Goal: Task Accomplishment & Management: Manage account settings

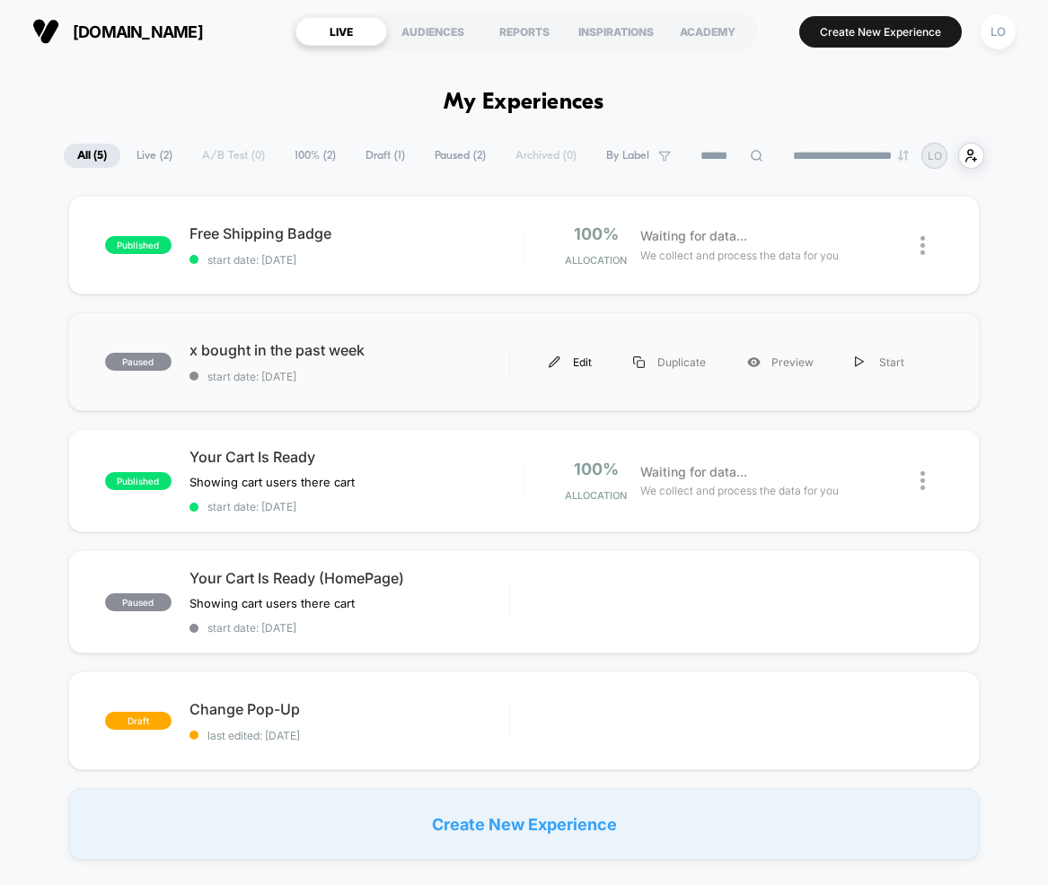
click at [579, 355] on div "Edit" at bounding box center [570, 362] width 84 height 40
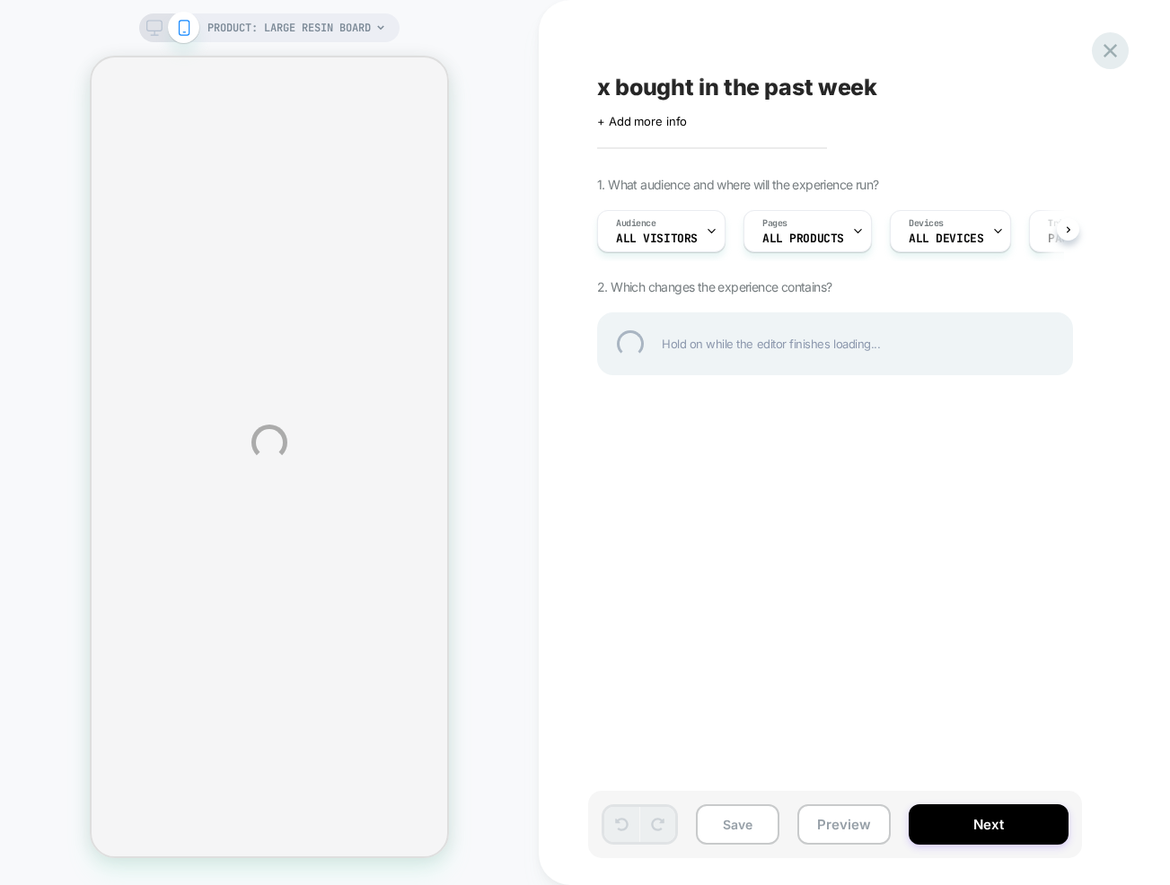
click at [1047, 40] on div at bounding box center [1110, 50] width 37 height 37
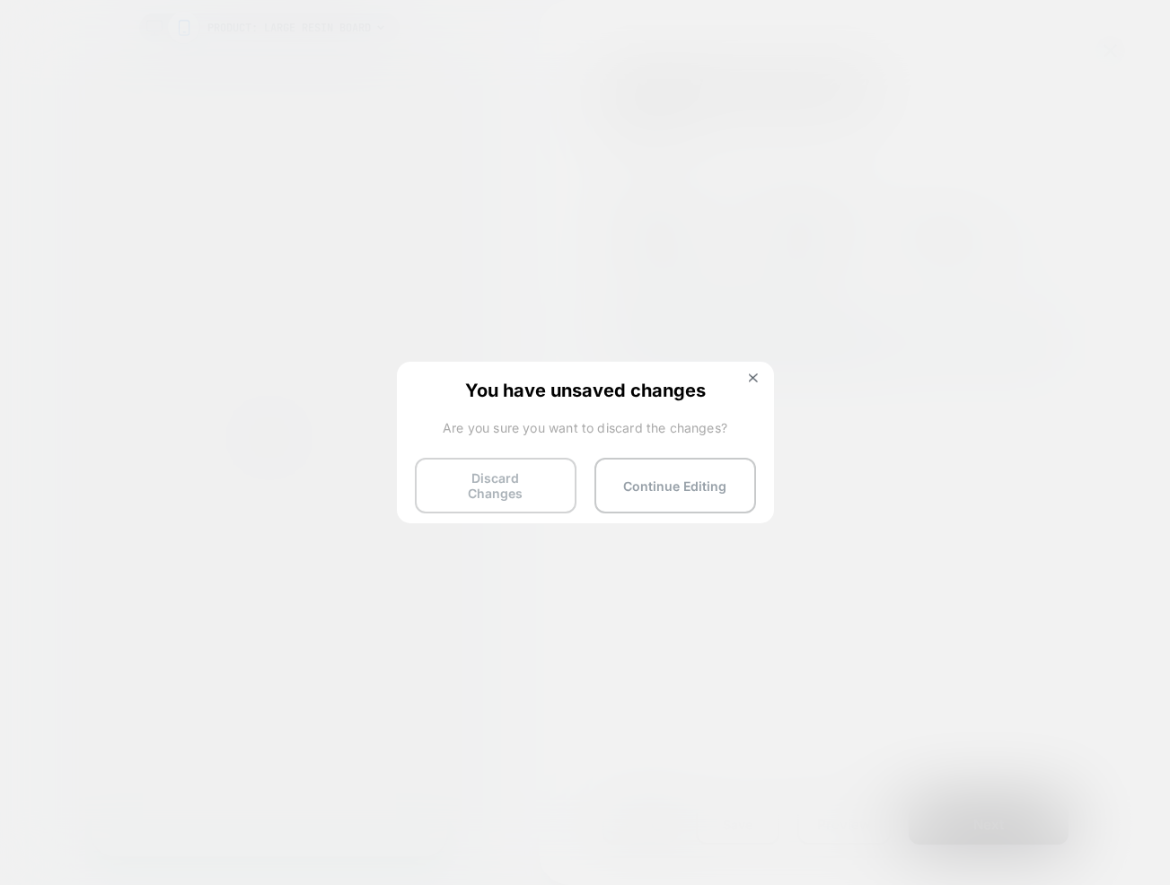
click at [500, 481] on button "Discard Changes" at bounding box center [496, 486] width 162 height 56
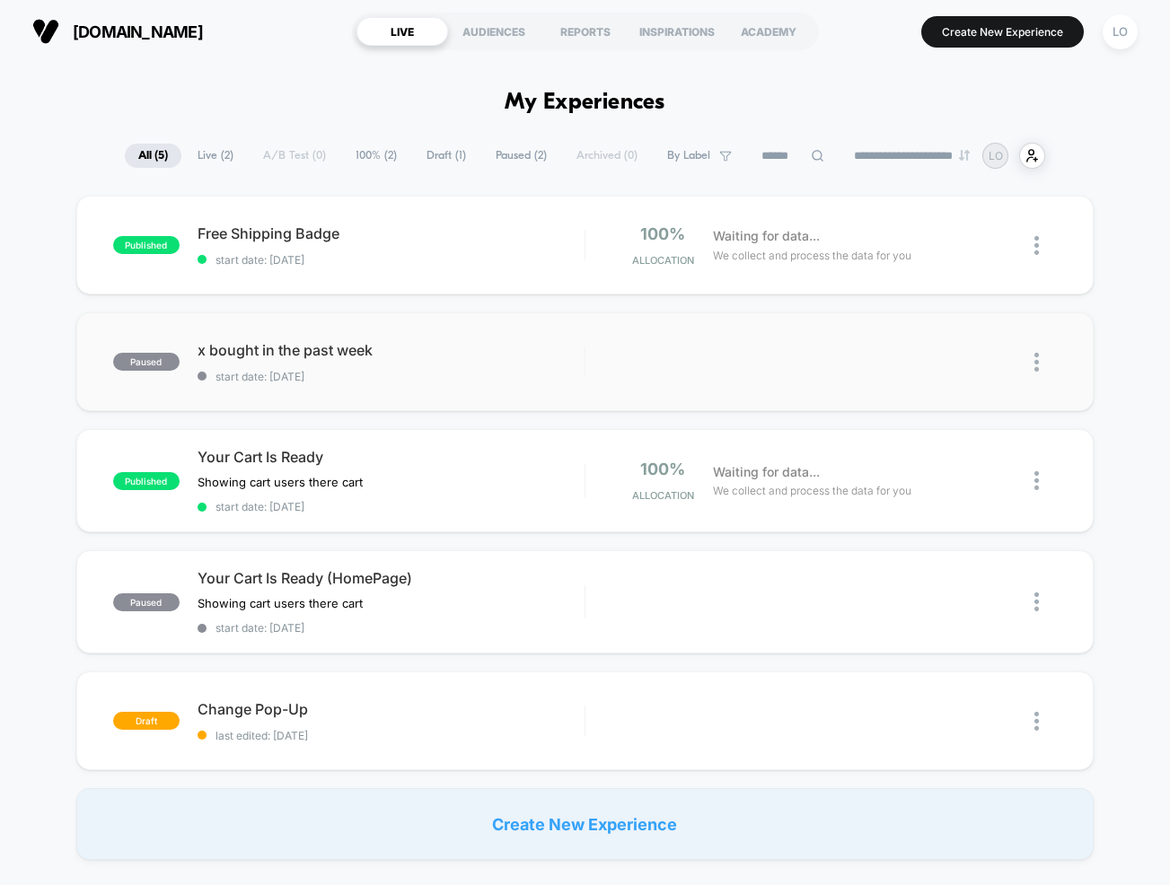
click at [1038, 363] on img at bounding box center [1036, 362] width 4 height 19
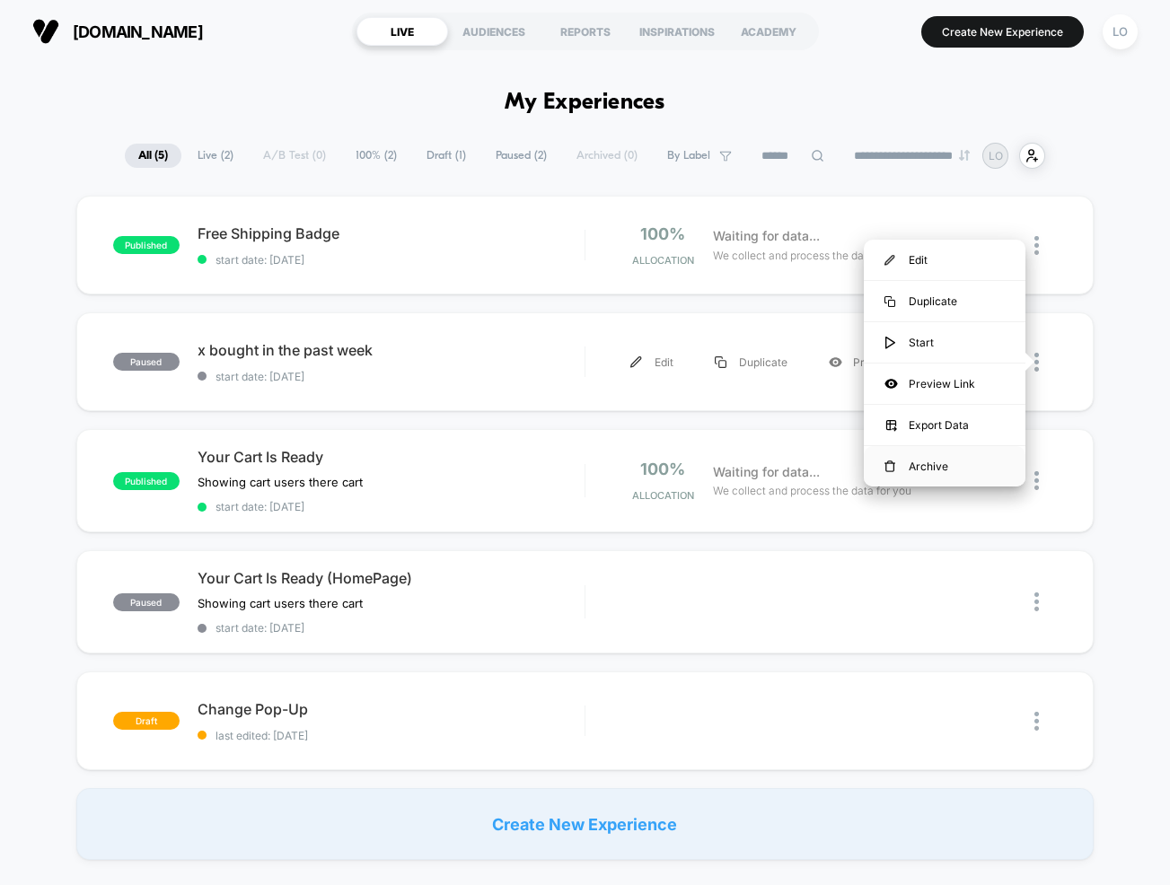
click at [949, 465] on div "Archive" at bounding box center [945, 466] width 162 height 40
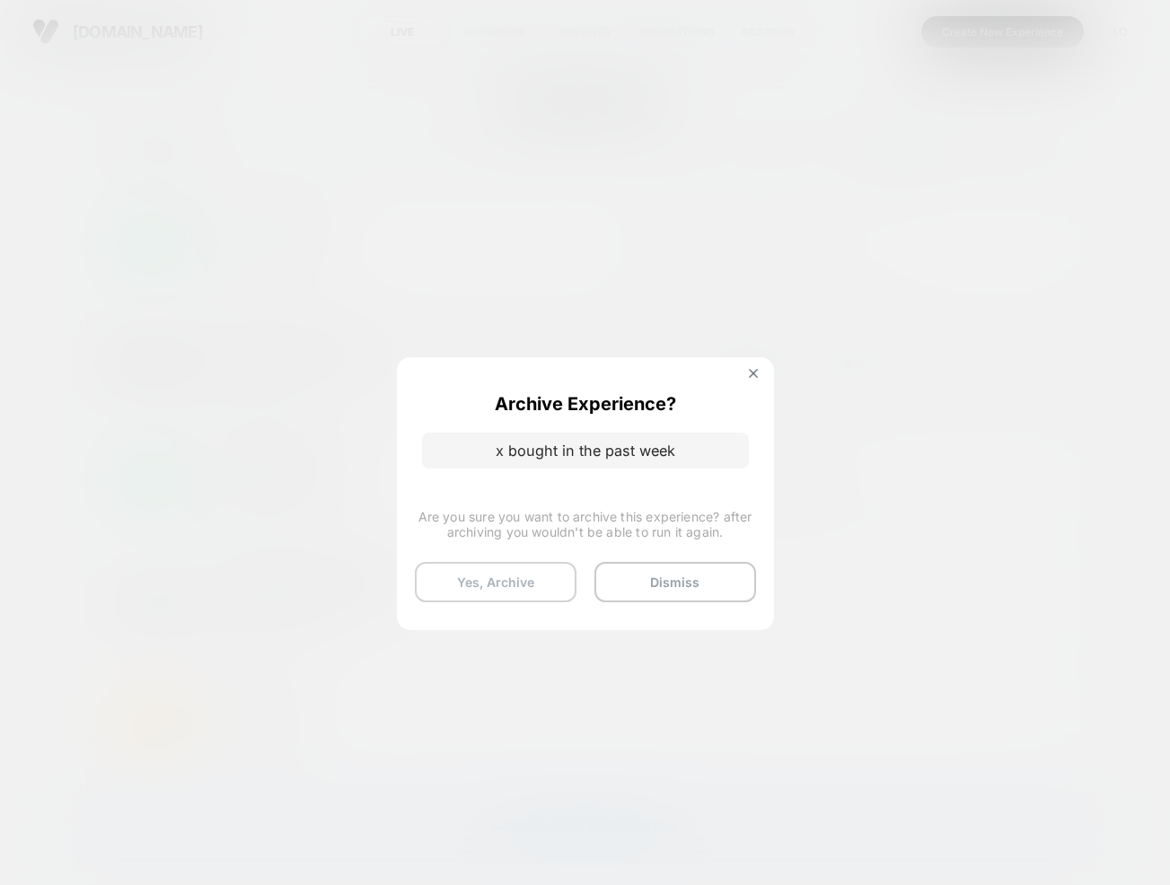
click at [526, 585] on button "Yes, Archive" at bounding box center [496, 582] width 162 height 40
